Goal: Information Seeking & Learning: Learn about a topic

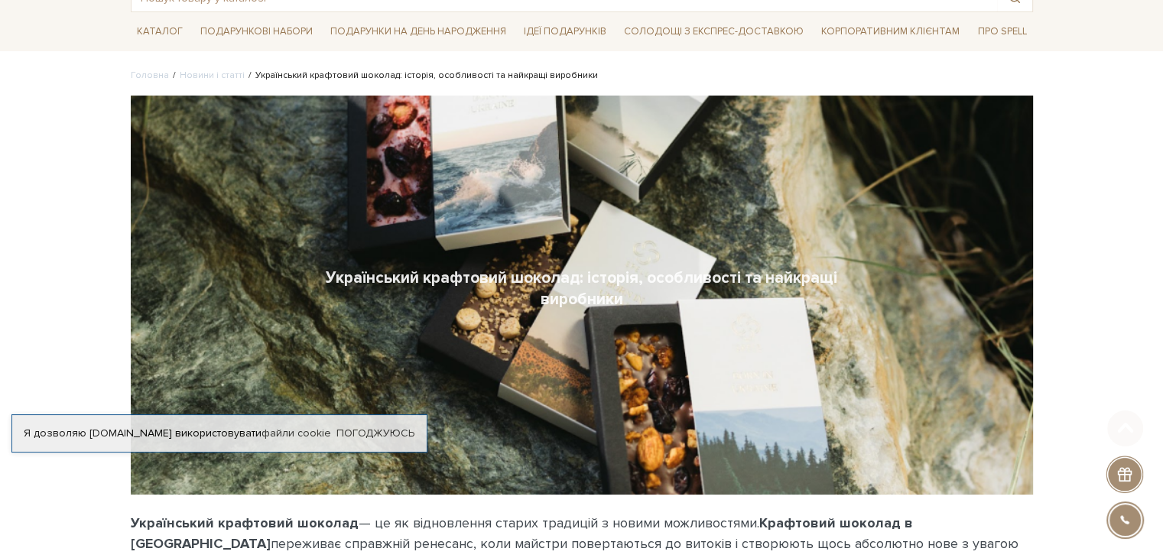
scroll to position [306, 0]
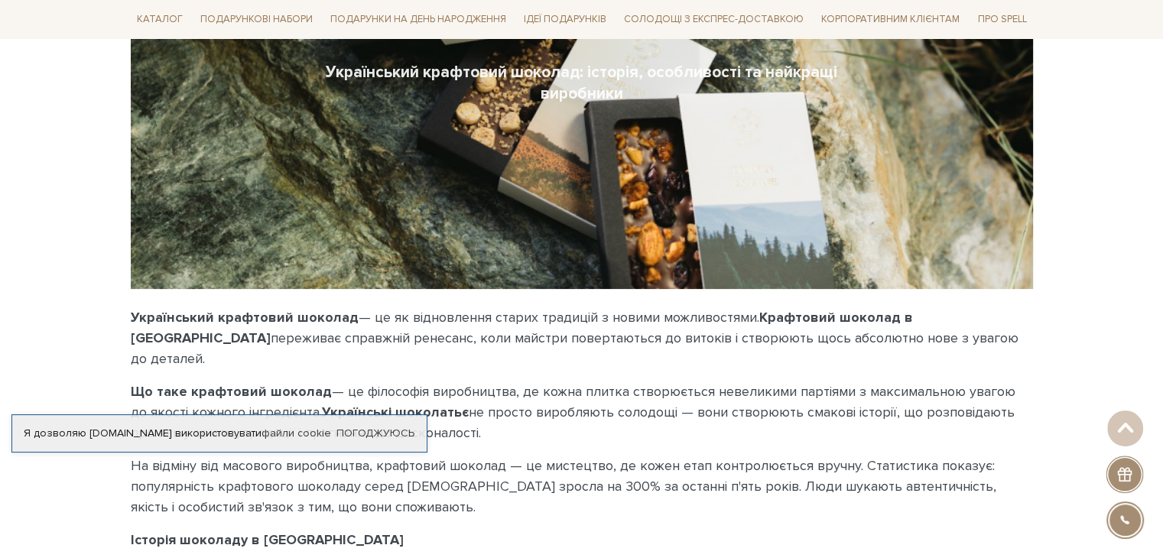
click at [459, 381] on p "Що таке крафтовий шоколад — це філософія виробництва, де кожна плитка створюєть…" at bounding box center [582, 412] width 902 height 62
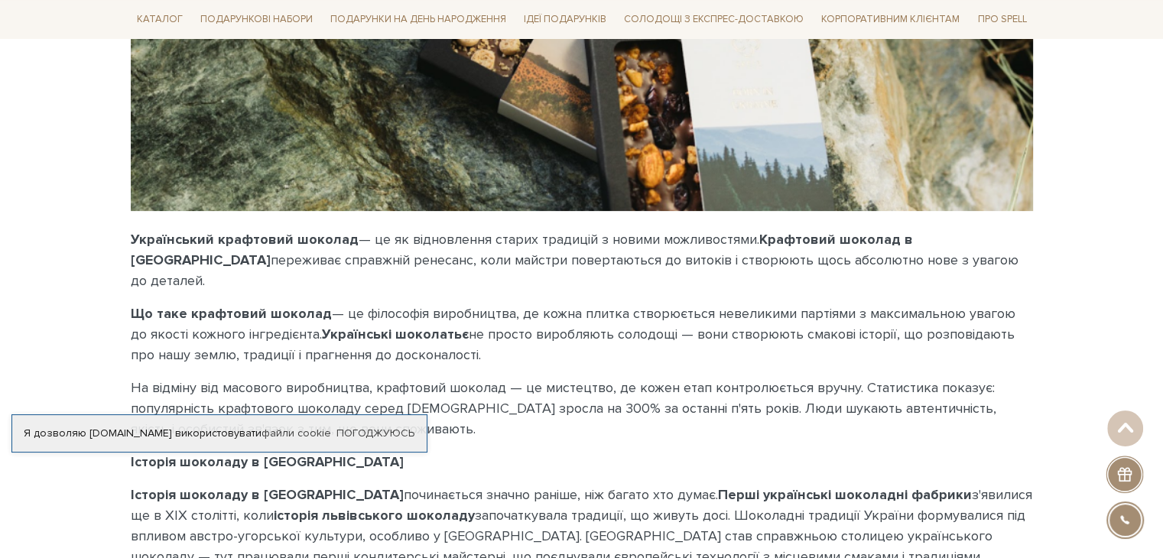
scroll to position [459, 0]
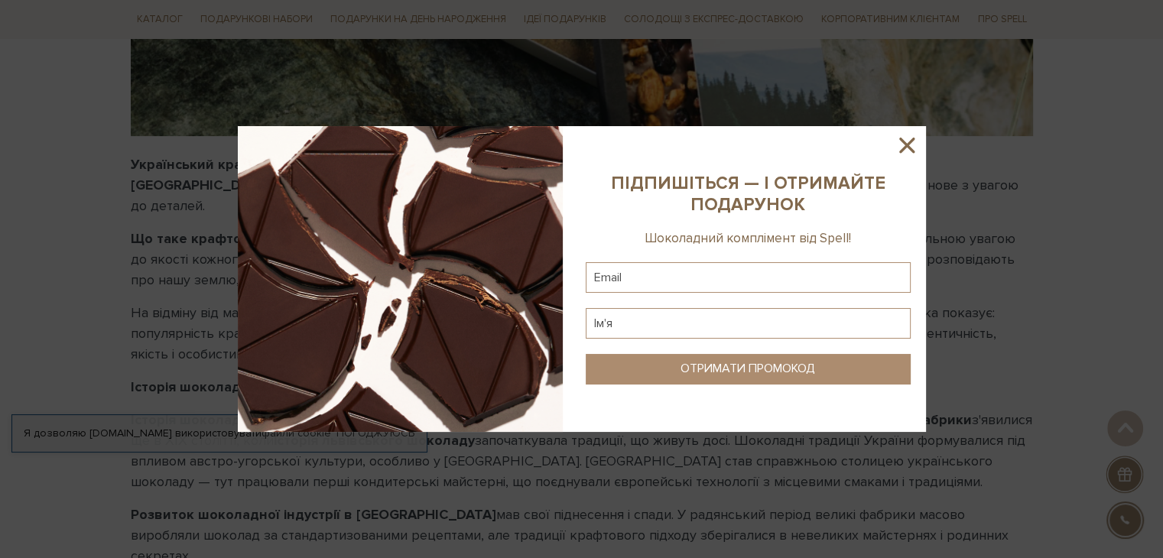
click at [888, 143] on sys-column-static at bounding box center [747, 279] width 355 height 306
click at [902, 145] on icon at bounding box center [906, 145] width 26 height 26
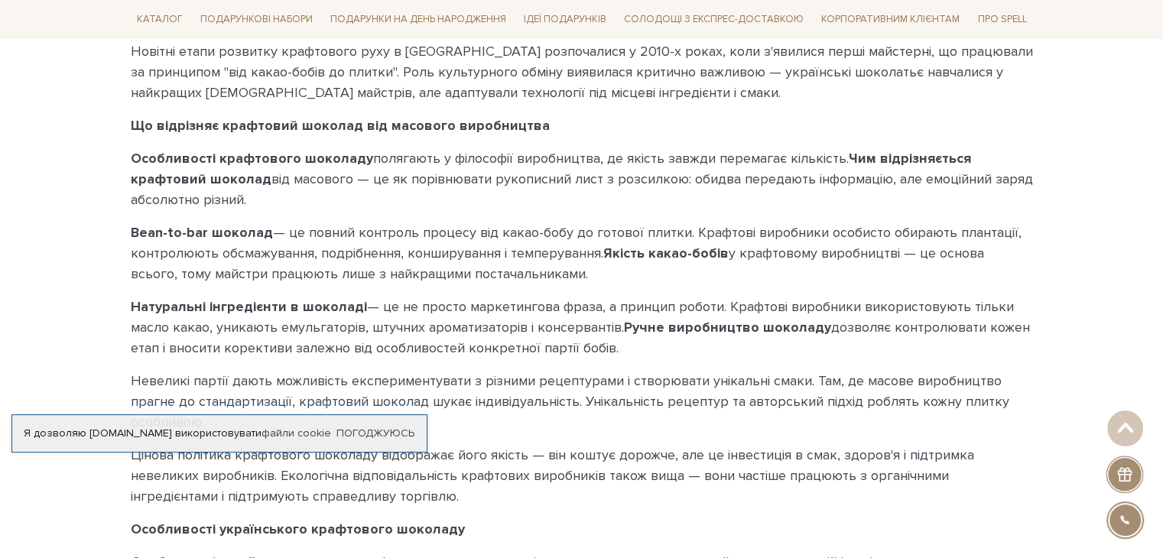
scroll to position [1376, 0]
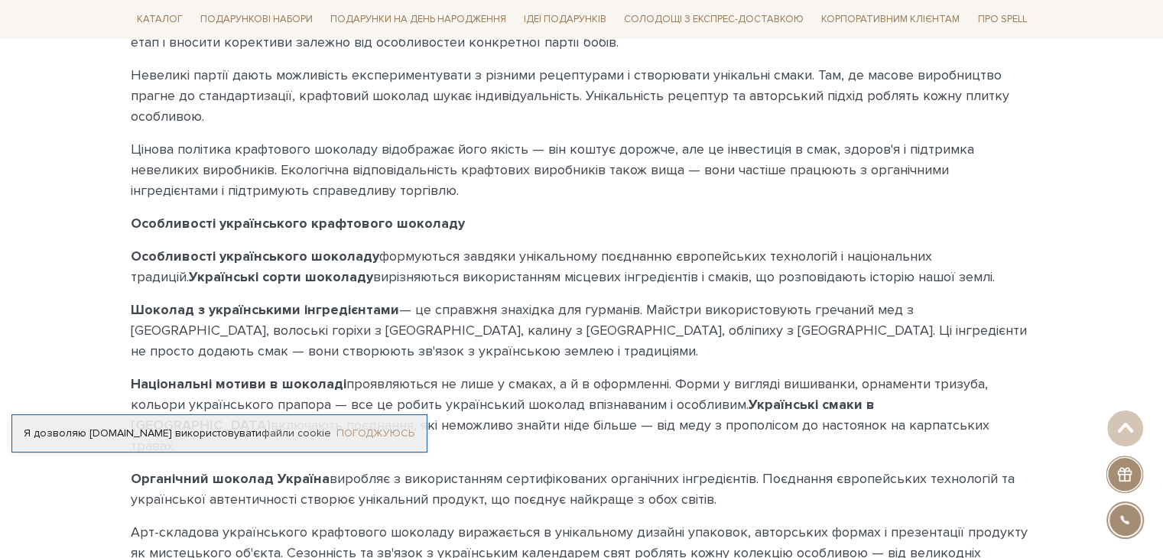
drag, startPoint x: 421, startPoint y: 430, endPoint x: 401, endPoint y: 430, distance: 19.9
click at [415, 431] on div "Я дозволяю [DOMAIN_NAME] використовувати файли cookie" at bounding box center [219, 433] width 414 height 14
click at [393, 428] on link "Погоджуюсь" at bounding box center [375, 433] width 78 height 14
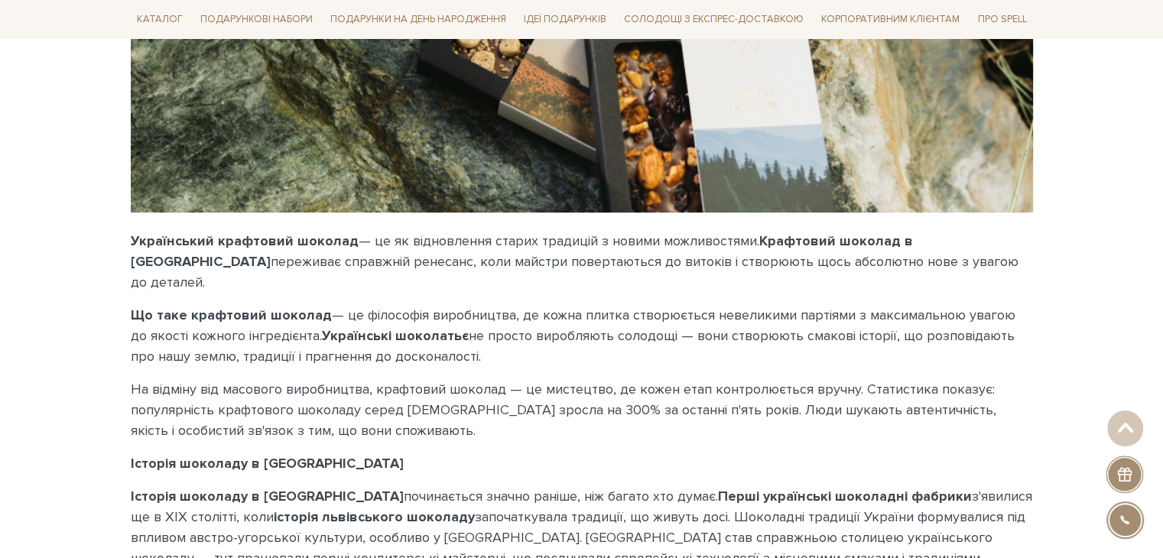
scroll to position [0, 0]
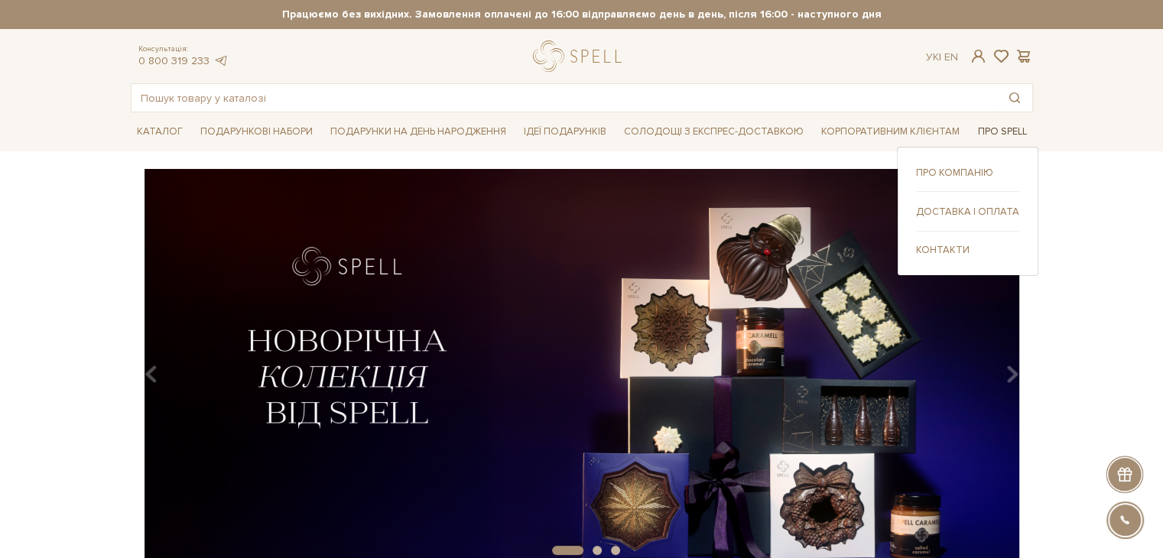
click at [994, 126] on link "Про Spell" at bounding box center [1001, 132] width 61 height 24
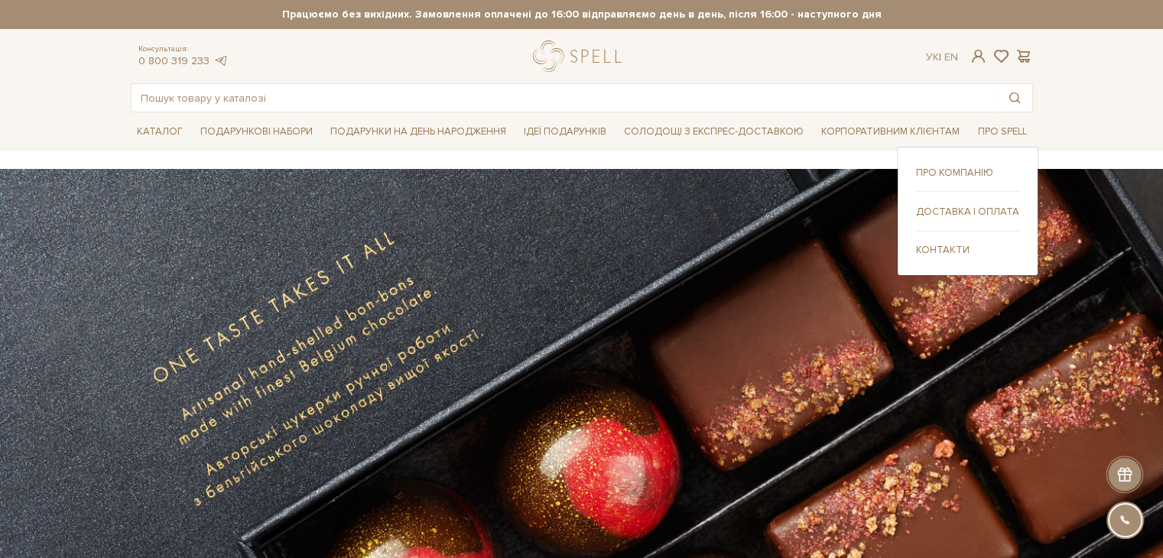
click at [972, 167] on link "Про компанію" at bounding box center [967, 173] width 103 height 14
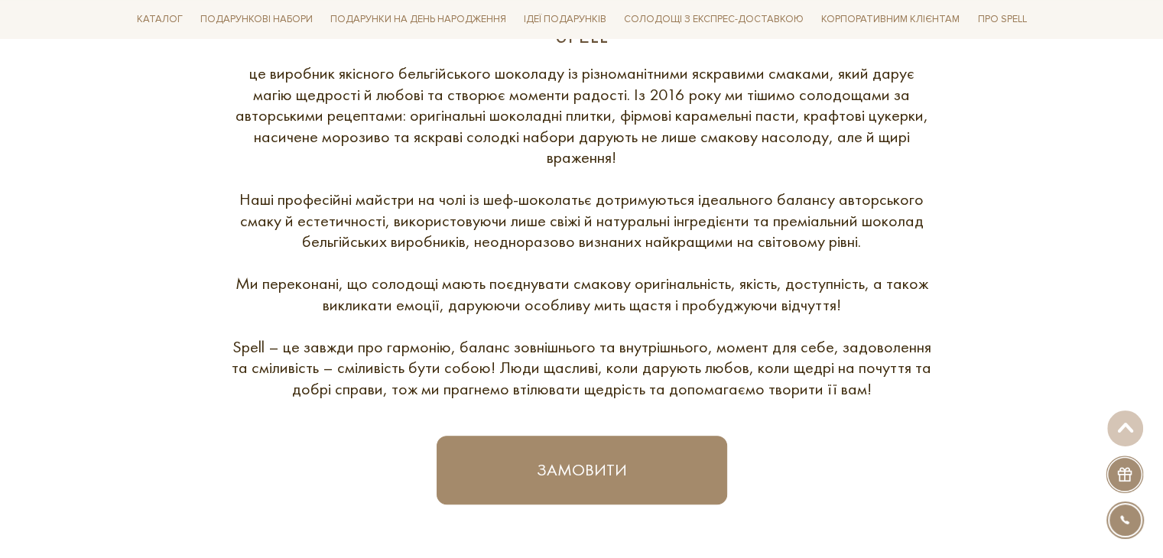
scroll to position [686, 0]
